Goal: Use online tool/utility: Utilize a website feature to perform a specific function

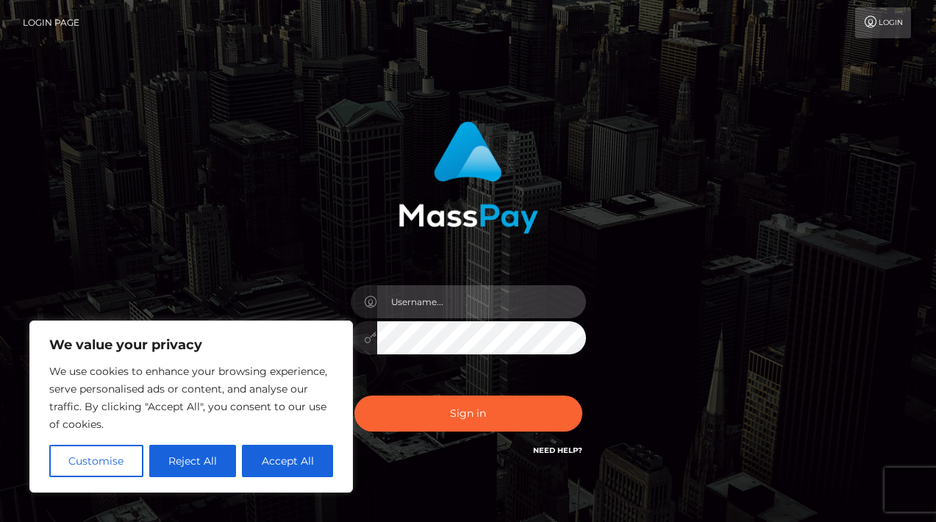
type input "pouyam"
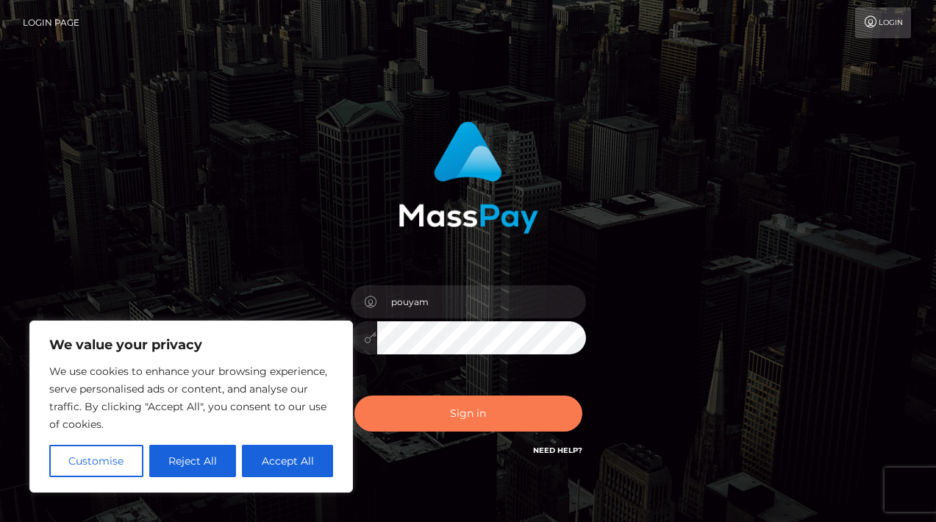
click at [477, 416] on button "Sign in" at bounding box center [468, 413] width 228 height 36
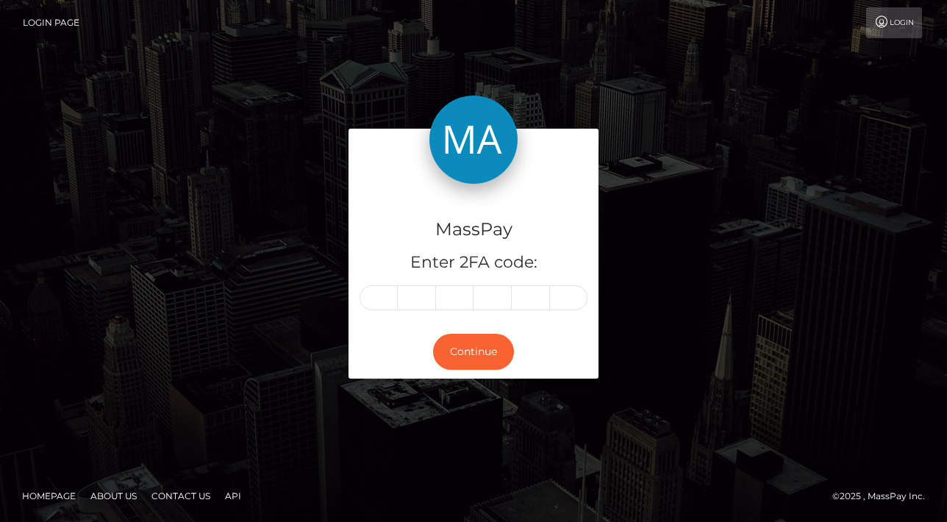
click at [287, 470] on footer "Homepage About Us Contact Us API © 2025 , MassPay Inc." at bounding box center [473, 495] width 947 height 51
click at [385, 312] on div "MassPay Enter 2FA code:" at bounding box center [473, 254] width 250 height 141
click at [384, 302] on input "text" at bounding box center [378, 297] width 38 height 25
type input "4"
type input "1"
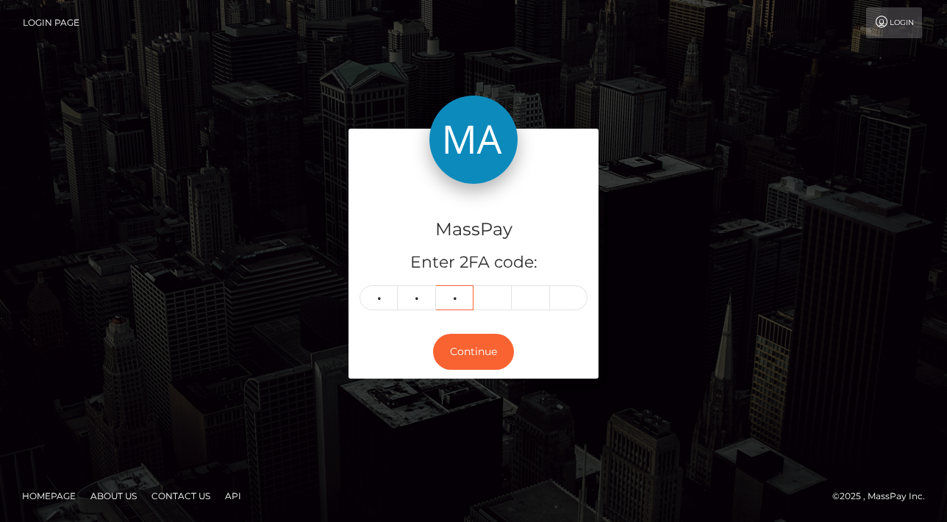
type input "6"
type input "9"
type input "6"
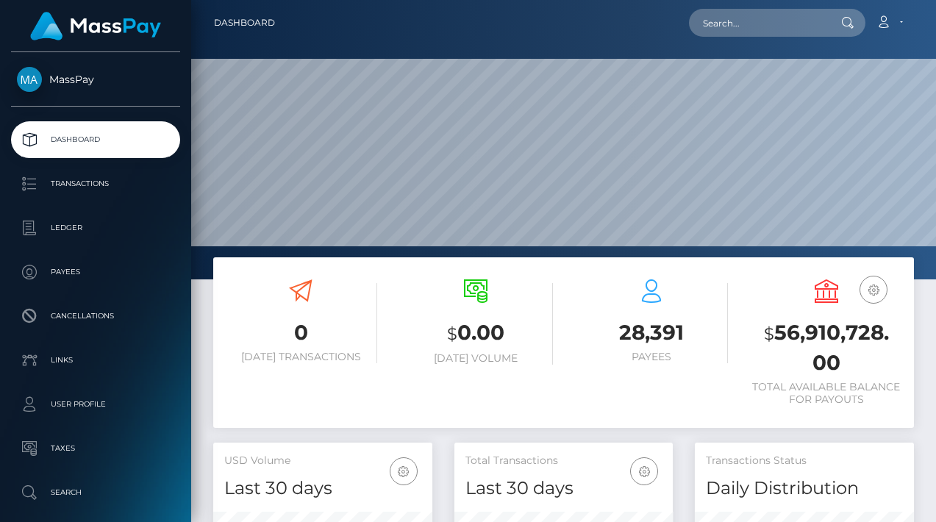
scroll to position [110, 0]
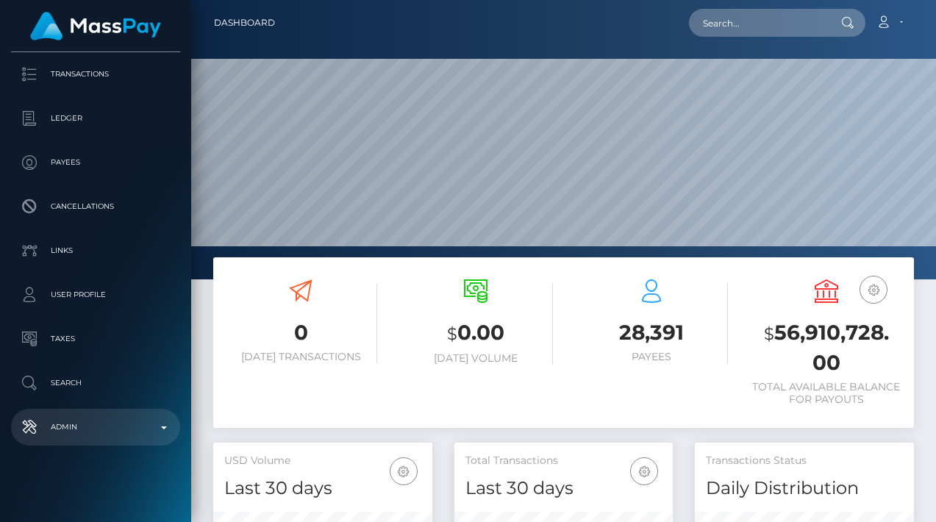
click at [103, 422] on p "Admin" at bounding box center [95, 427] width 157 height 22
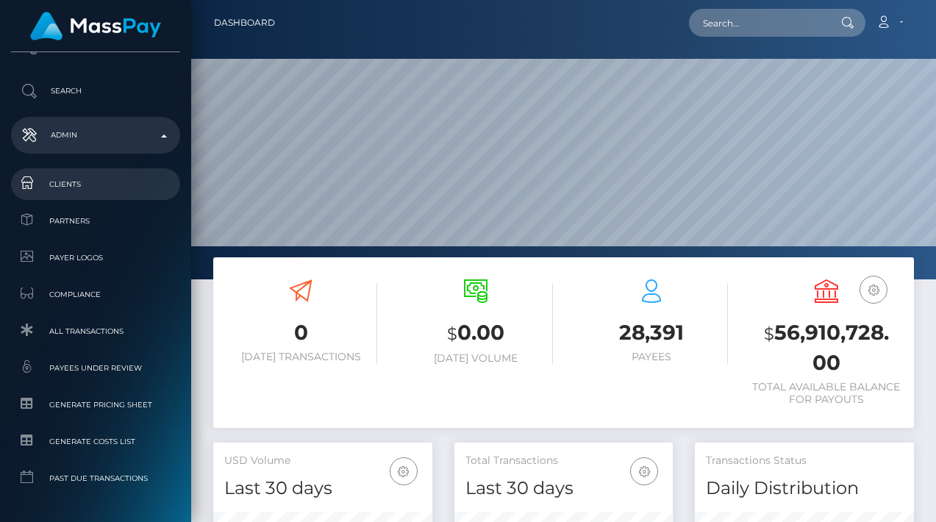
scroll to position [410, 0]
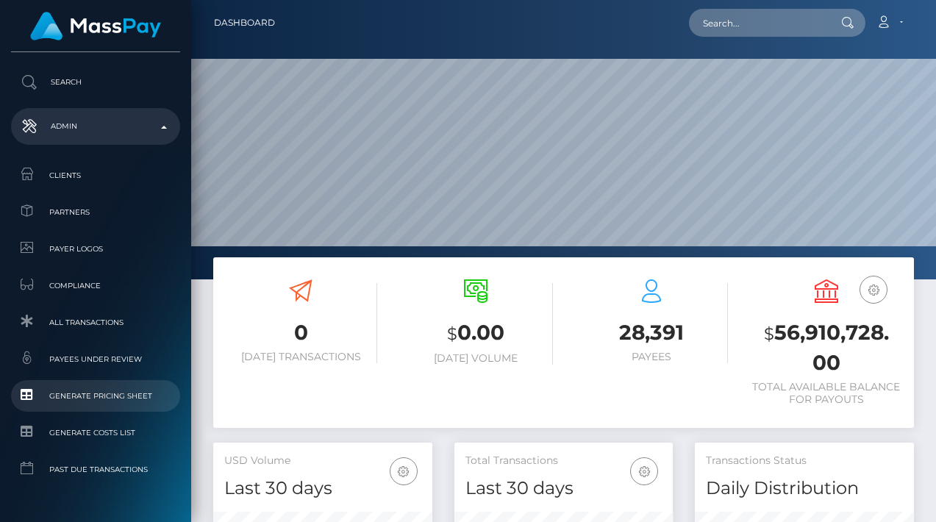
click at [110, 409] on link "Generate Pricing Sheet" at bounding box center [95, 396] width 169 height 32
click at [96, 398] on span "Generate Pricing Sheet" at bounding box center [95, 395] width 157 height 17
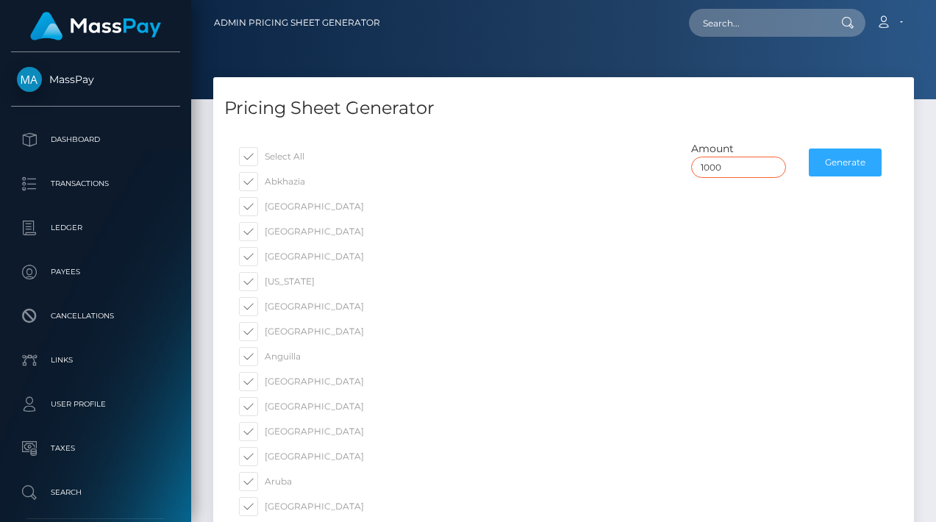
click at [717, 166] on input "1000" at bounding box center [738, 167] width 95 height 21
type input "300"
click at [853, 157] on button "Generate" at bounding box center [845, 162] width 73 height 28
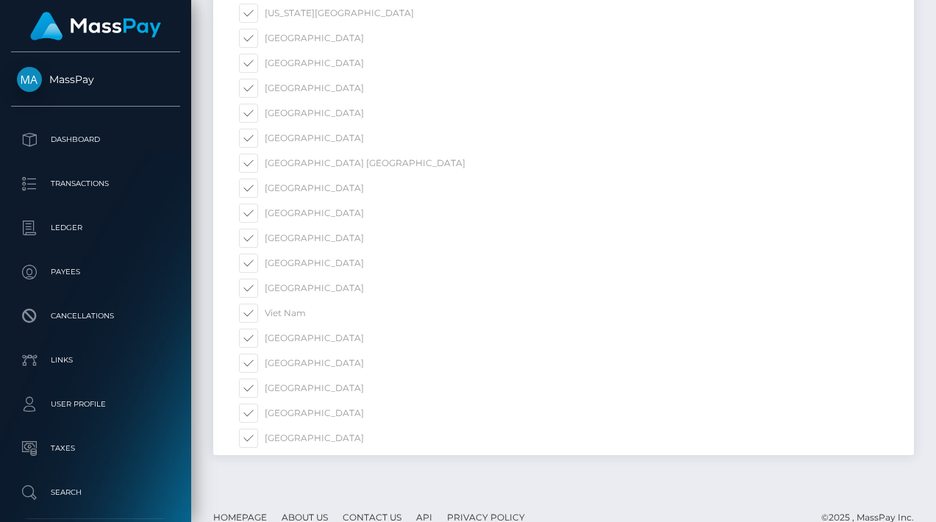
scroll to position [5811, 0]
